Goal: Task Accomplishment & Management: Complete application form

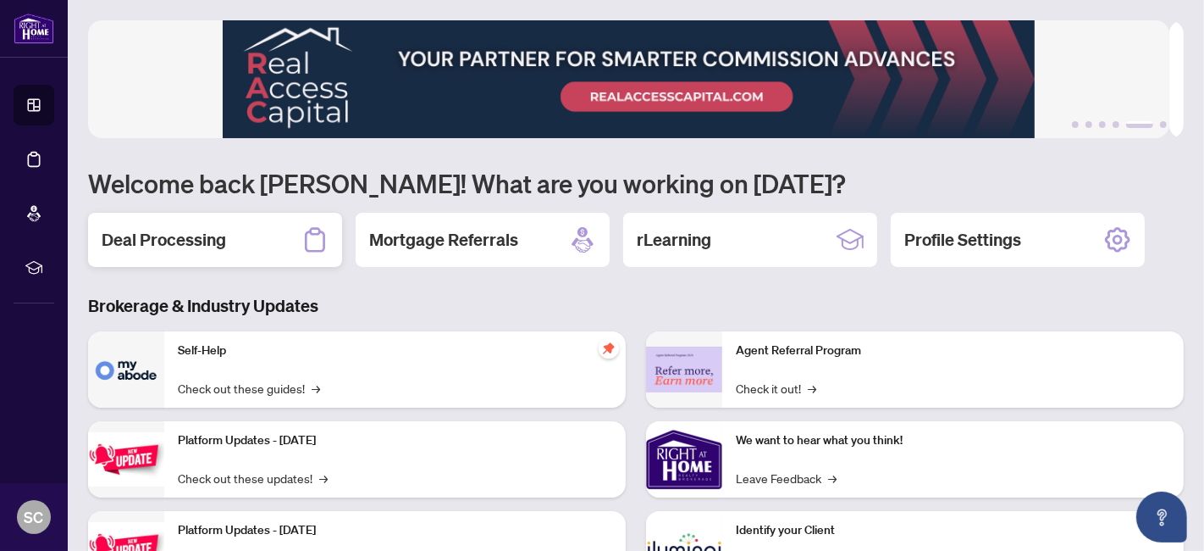
drag, startPoint x: 0, startPoint y: 0, endPoint x: 137, endPoint y: 235, distance: 272.5
click at [137, 235] on h2 "Deal Processing" at bounding box center [164, 240] width 125 height 24
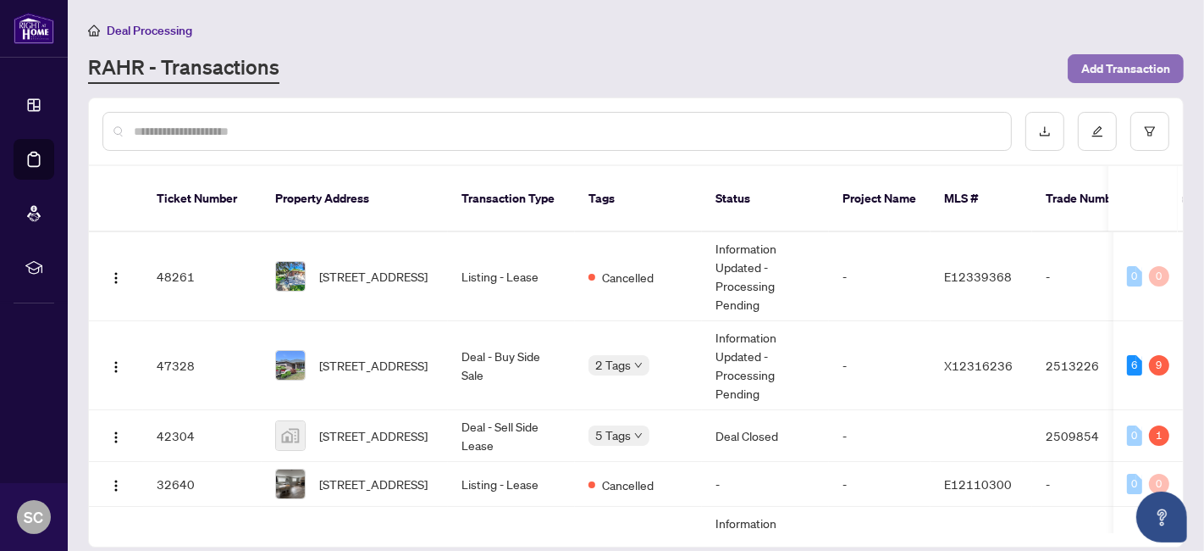
click at [1098, 66] on span "Add Transaction" at bounding box center [1126, 68] width 89 height 27
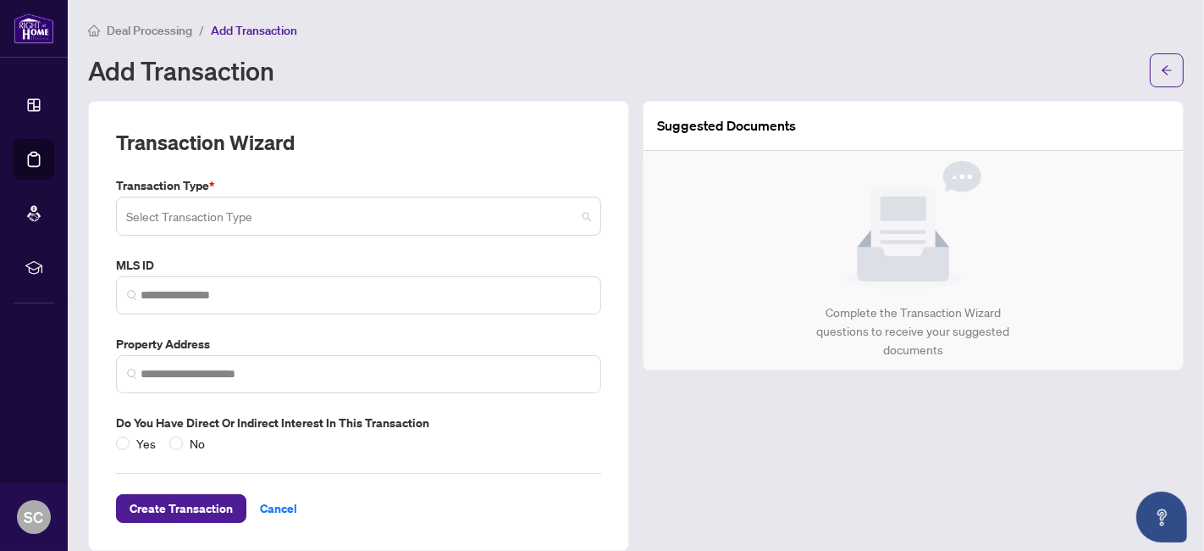
click at [263, 206] on input "search" at bounding box center [351, 218] width 450 height 37
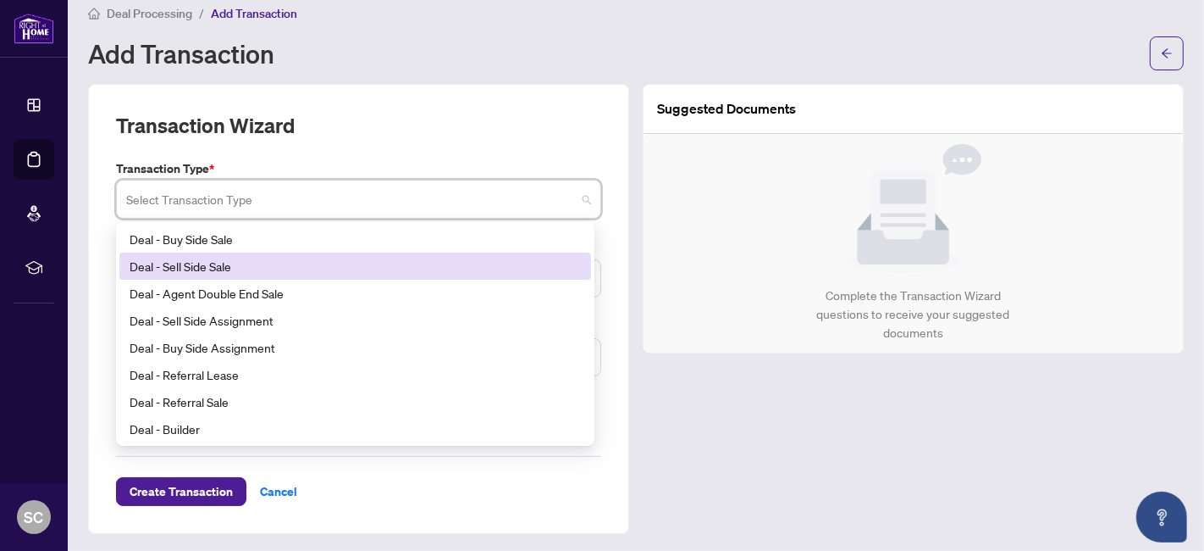
scroll to position [41, 0]
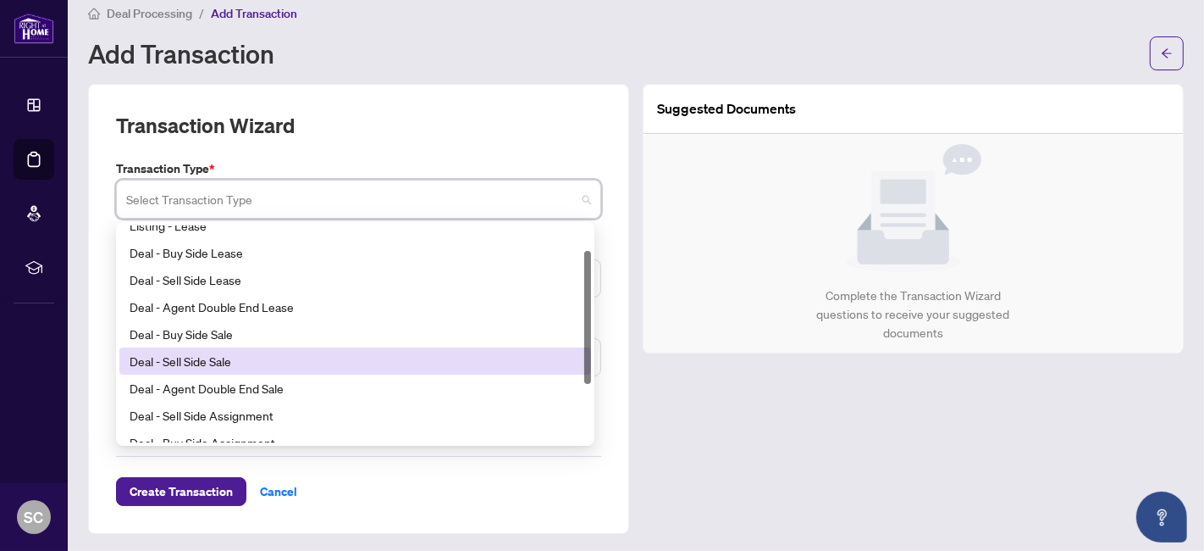
click at [196, 359] on div "Deal - Sell Side Sale" at bounding box center [355, 360] width 451 height 19
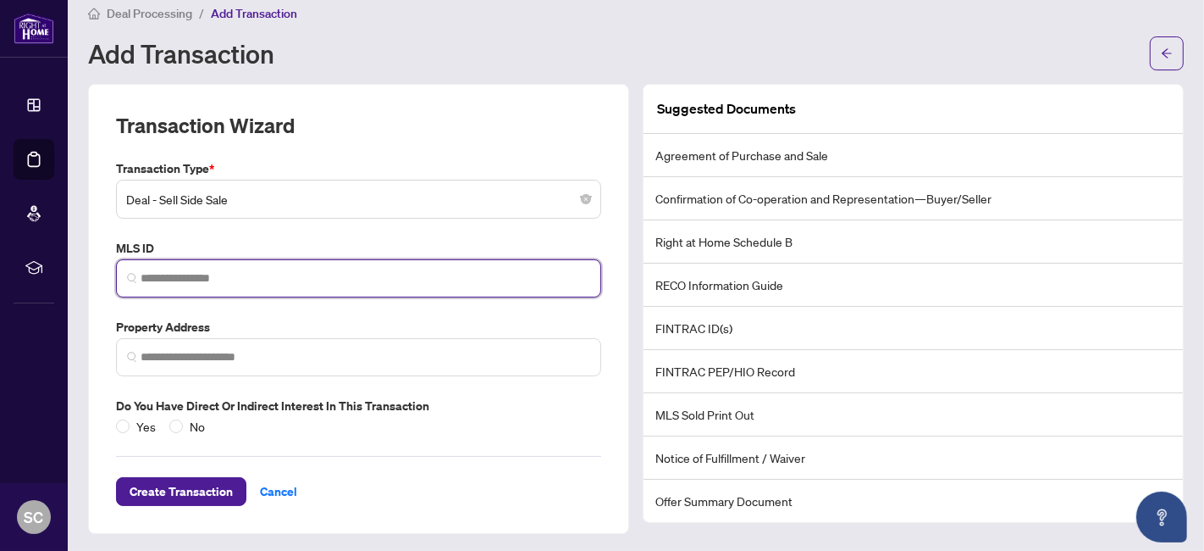
click at [290, 272] on input "search" at bounding box center [366, 278] width 450 height 18
paste input "**********"
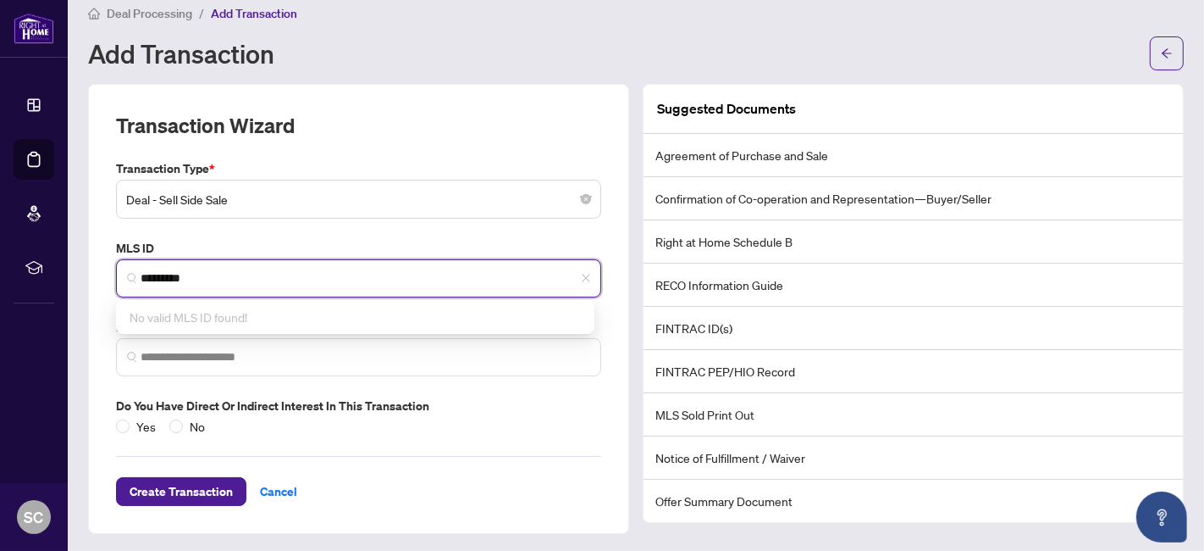
type input "*********"
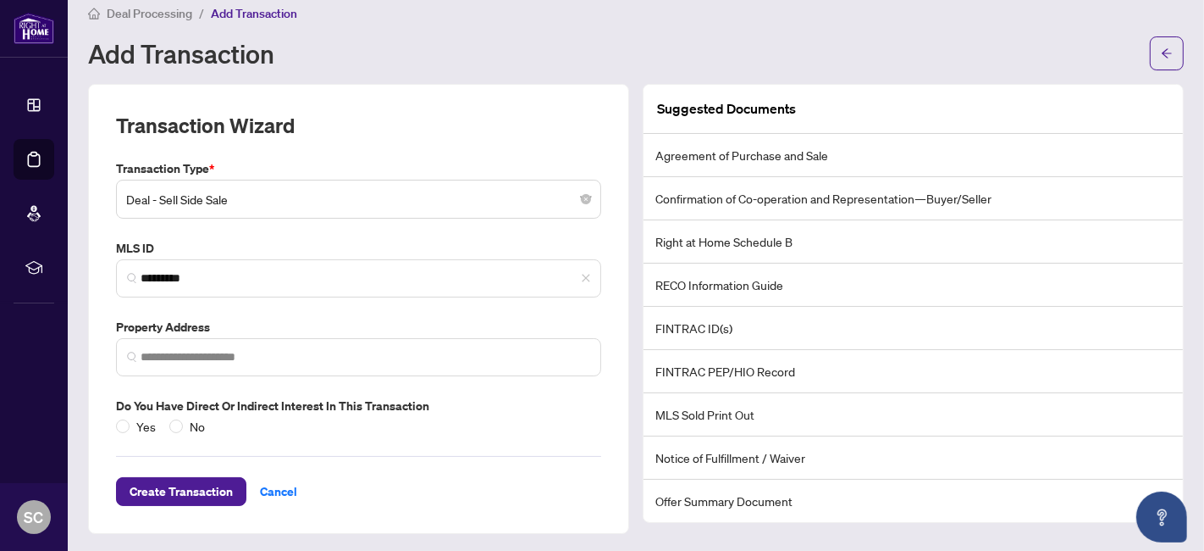
click at [307, 235] on div "Transaction Type * Deal - Sell Side Sale 18 19 20 Listing - Lease Deal - Buy Si…" at bounding box center [358, 297] width 499 height 276
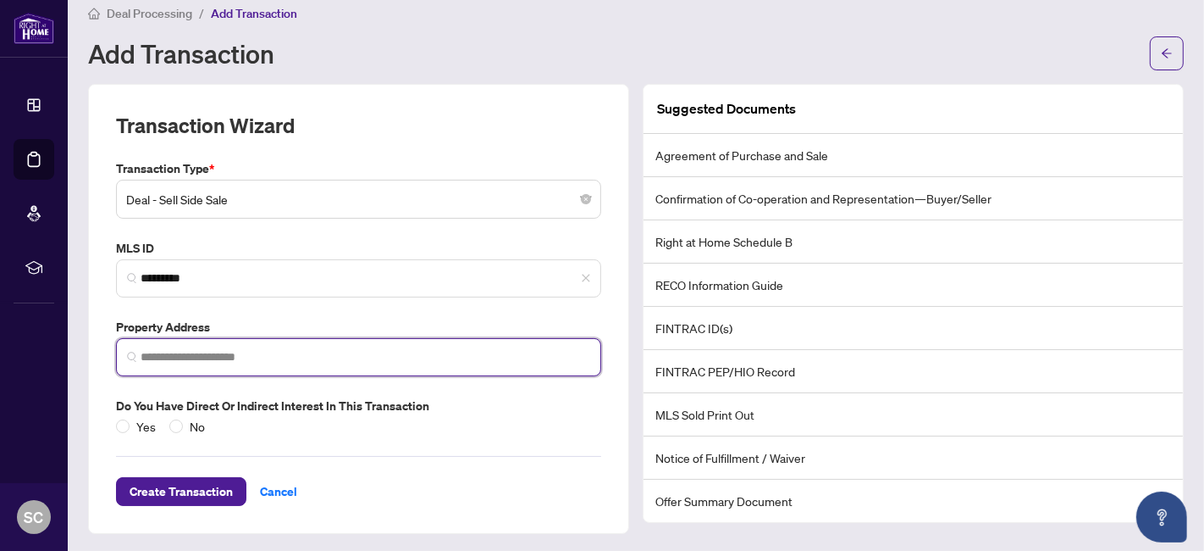
click at [285, 358] on input "search" at bounding box center [366, 357] width 450 height 18
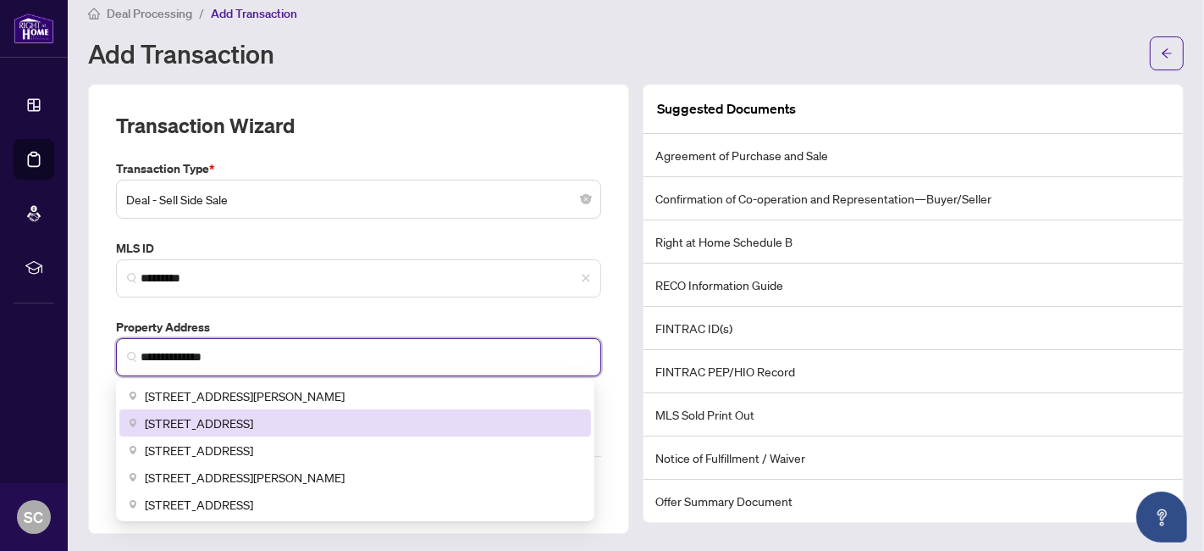
click at [253, 413] on span "[STREET_ADDRESS]" at bounding box center [199, 422] width 108 height 19
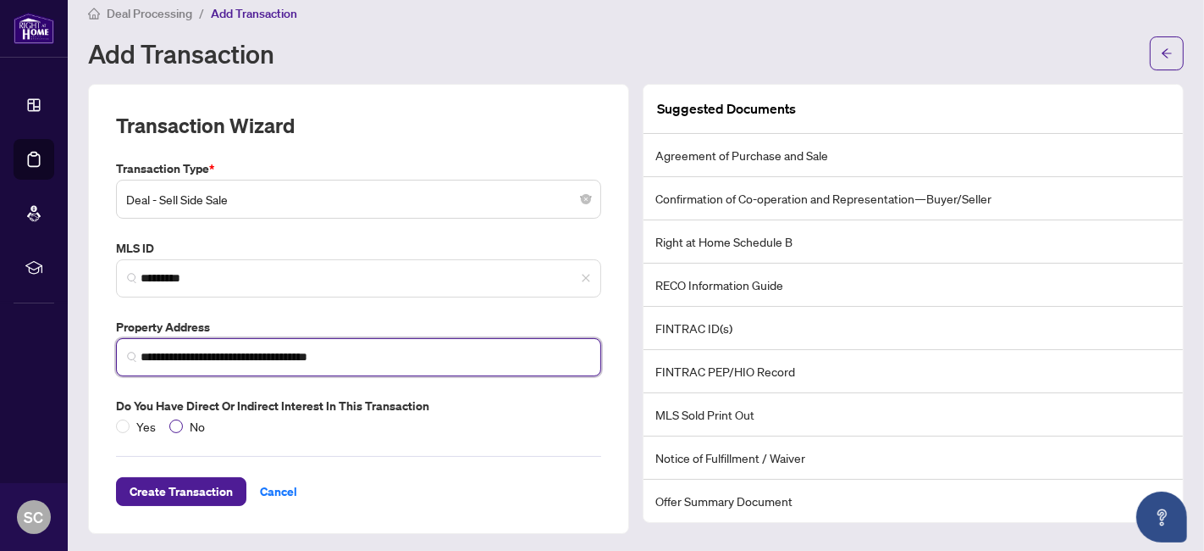
type input "**********"
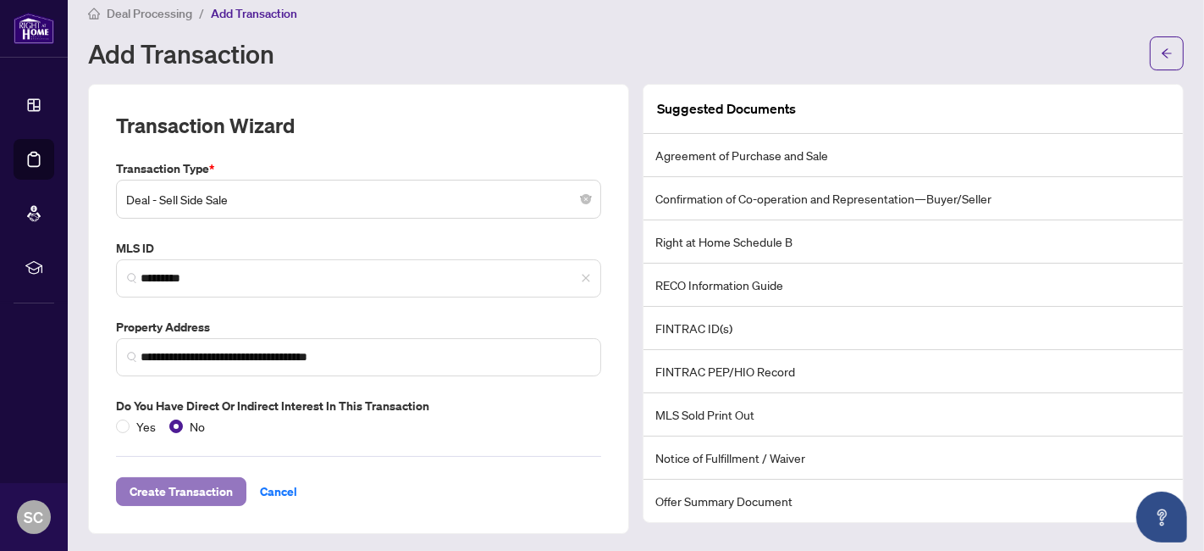
click at [185, 483] on span "Create Transaction" at bounding box center [181, 491] width 103 height 27
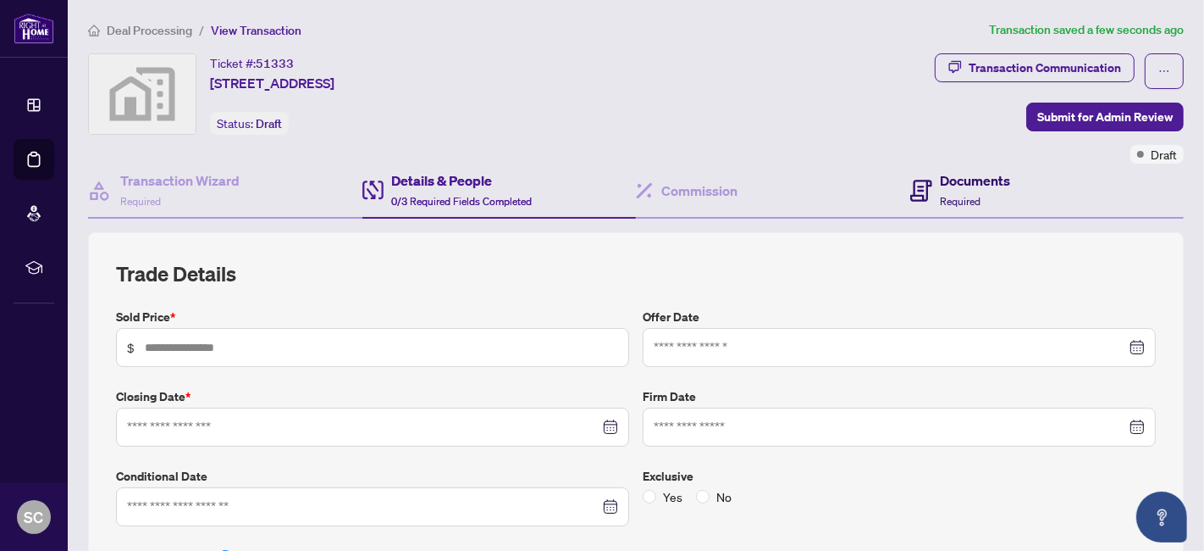
click at [941, 175] on h4 "Documents" at bounding box center [976, 180] width 70 height 20
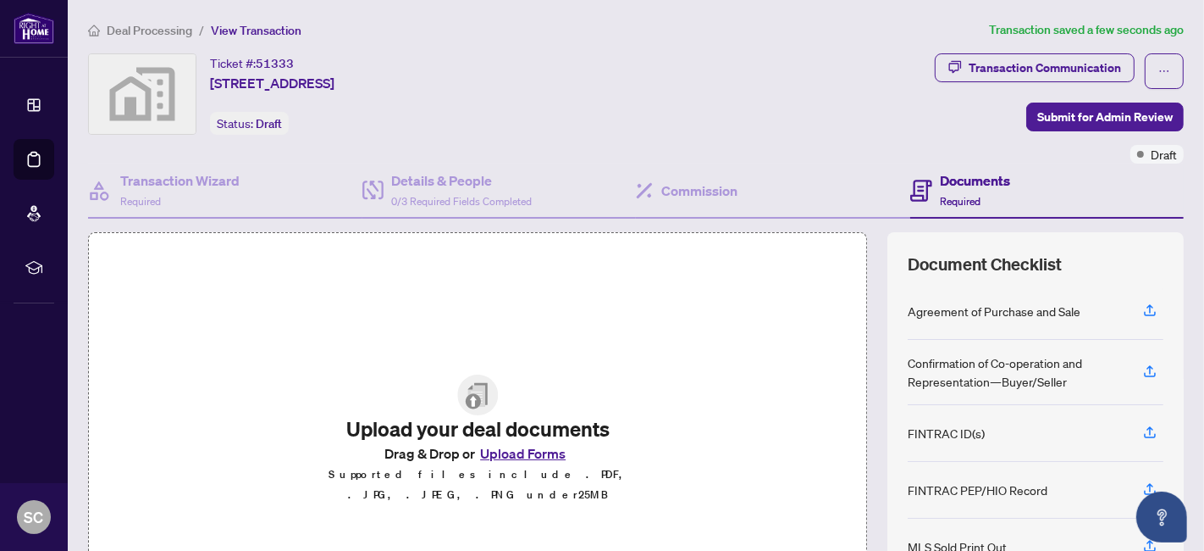
click at [502, 461] on button "Upload Forms" at bounding box center [523, 453] width 96 height 22
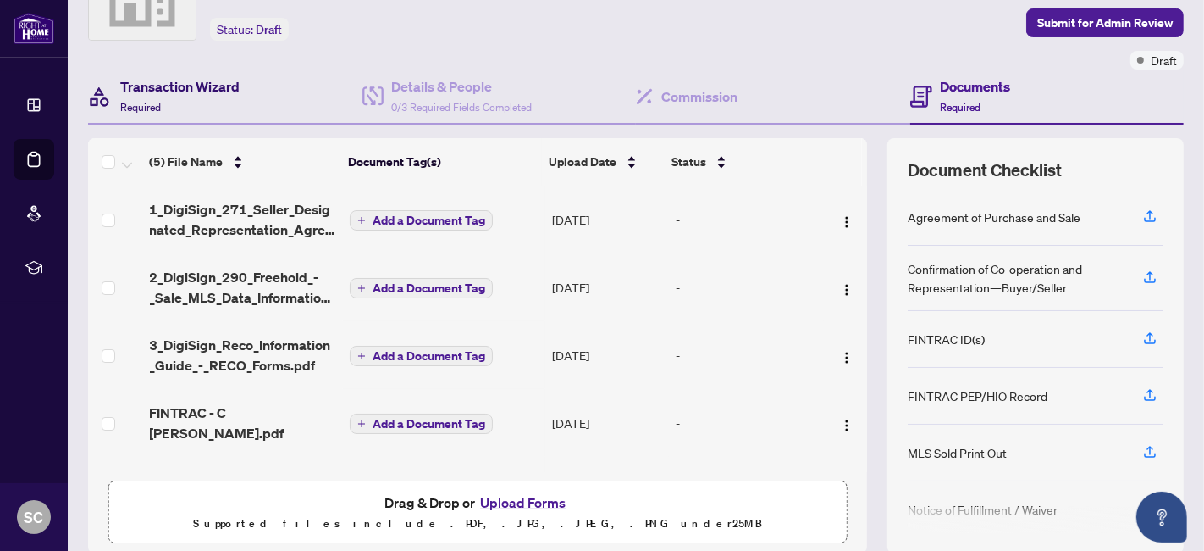
click at [180, 86] on h4 "Transaction Wizard" at bounding box center [179, 86] width 119 height 20
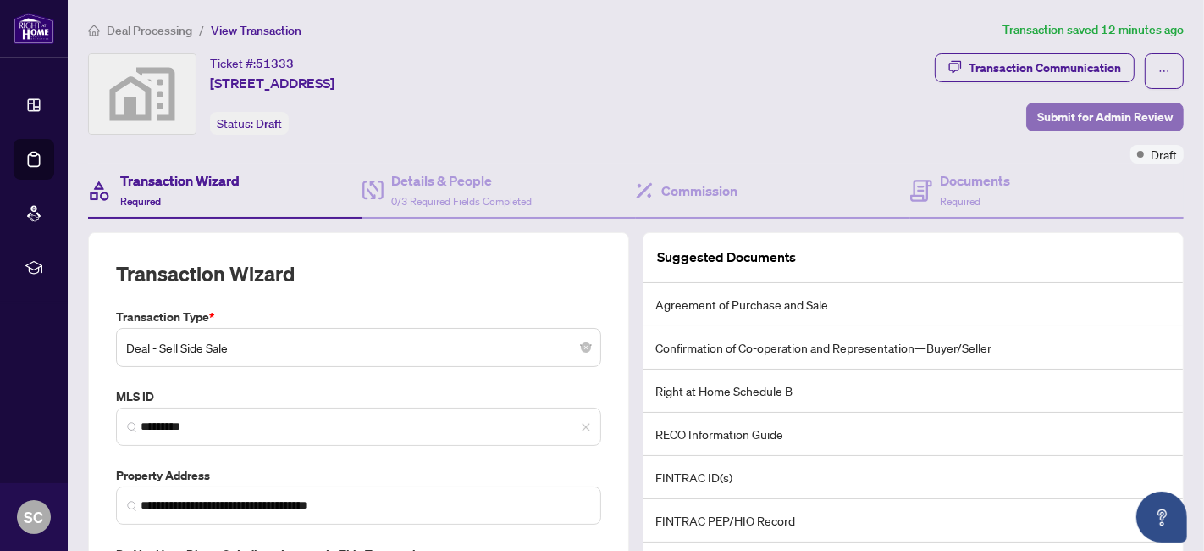
click at [1054, 123] on span "Submit for Admin Review" at bounding box center [1106, 116] width 136 height 27
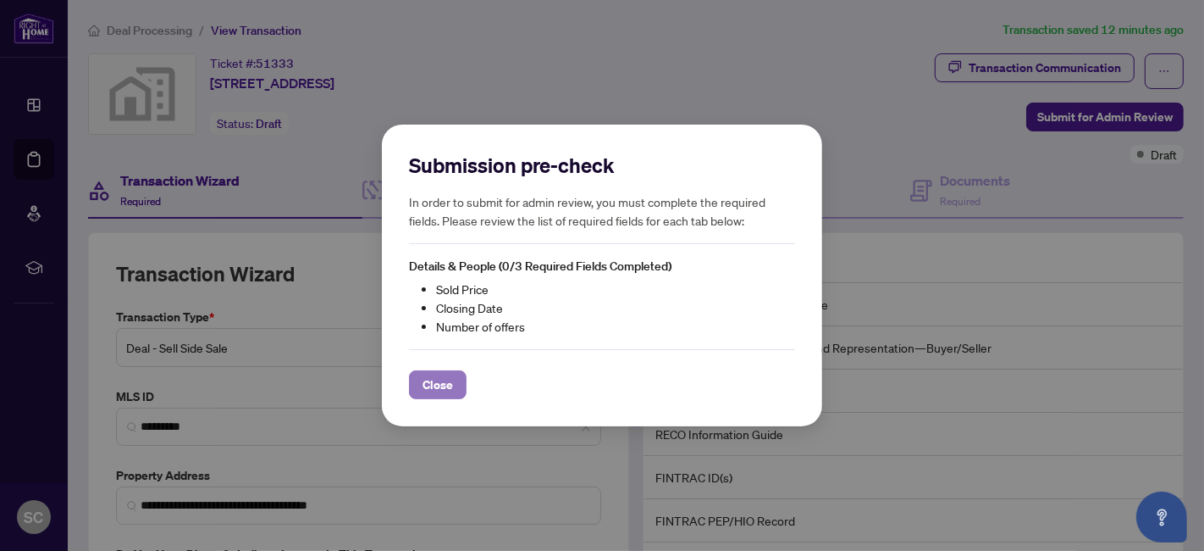
click at [455, 391] on button "Close" at bounding box center [438, 384] width 58 height 29
